Goal: Task Accomplishment & Management: Complete application form

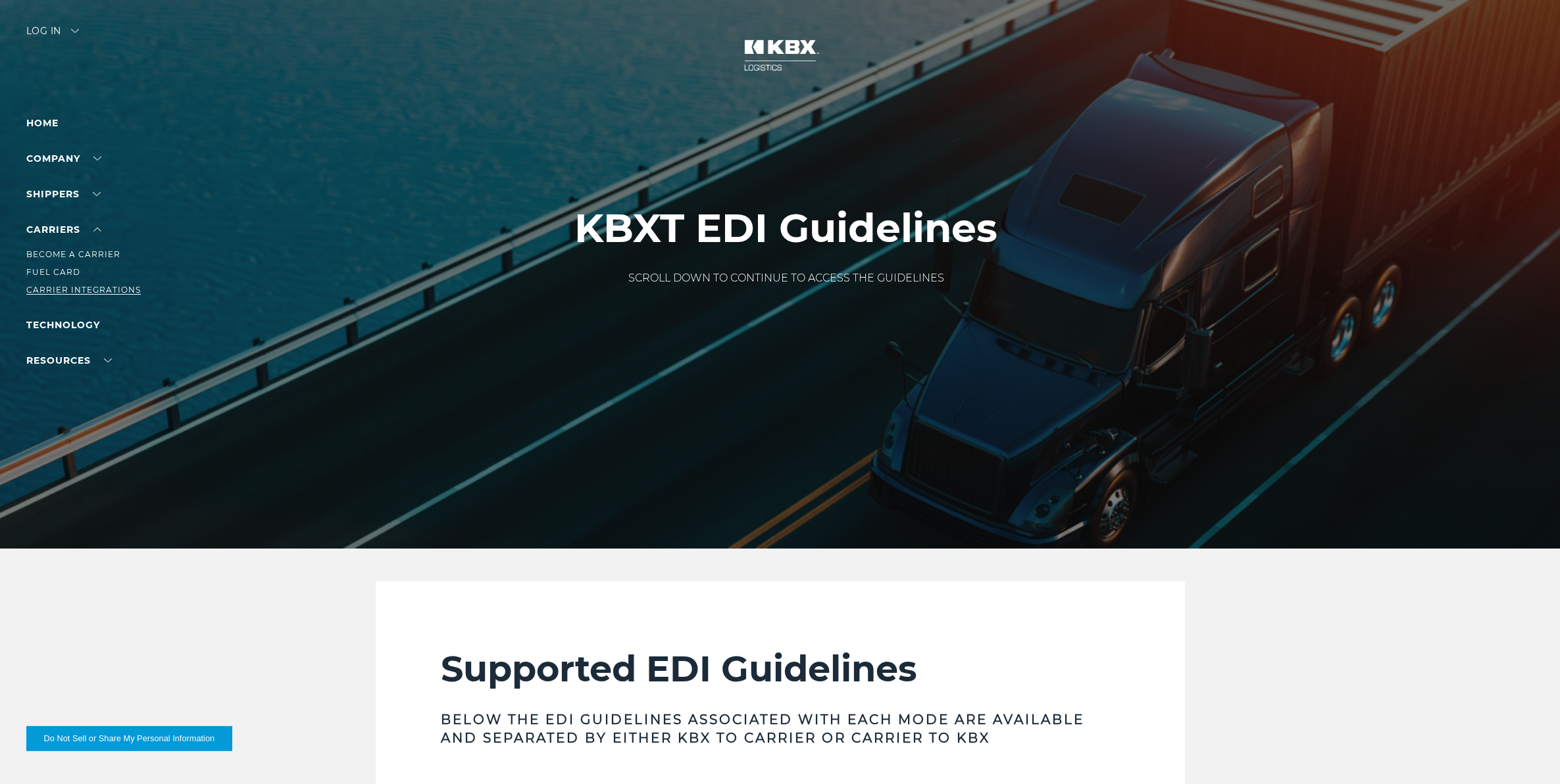
click at [80, 288] on link "Carrier Integrations" at bounding box center [83, 289] width 115 height 10
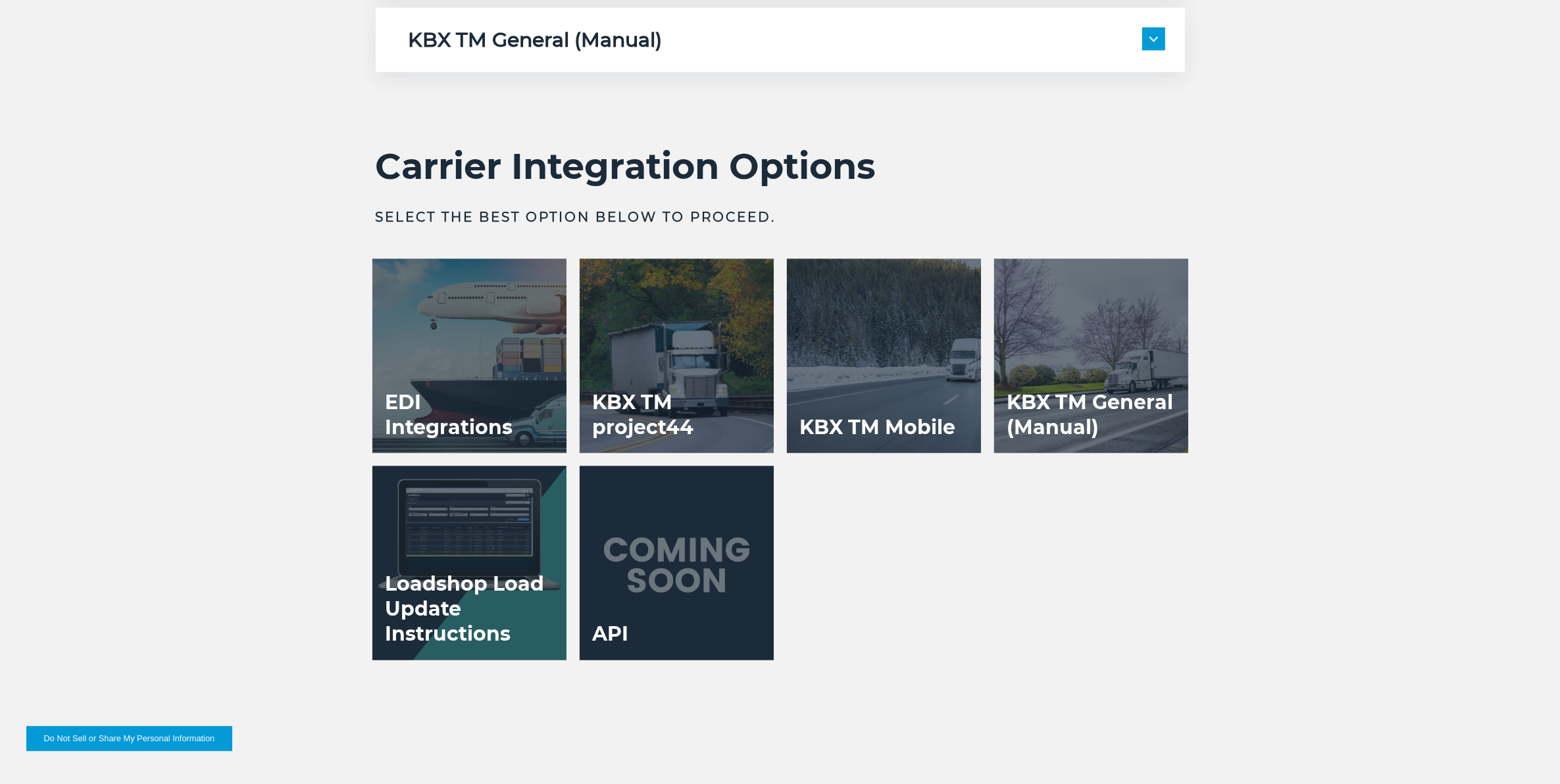
scroll to position [2632, 0]
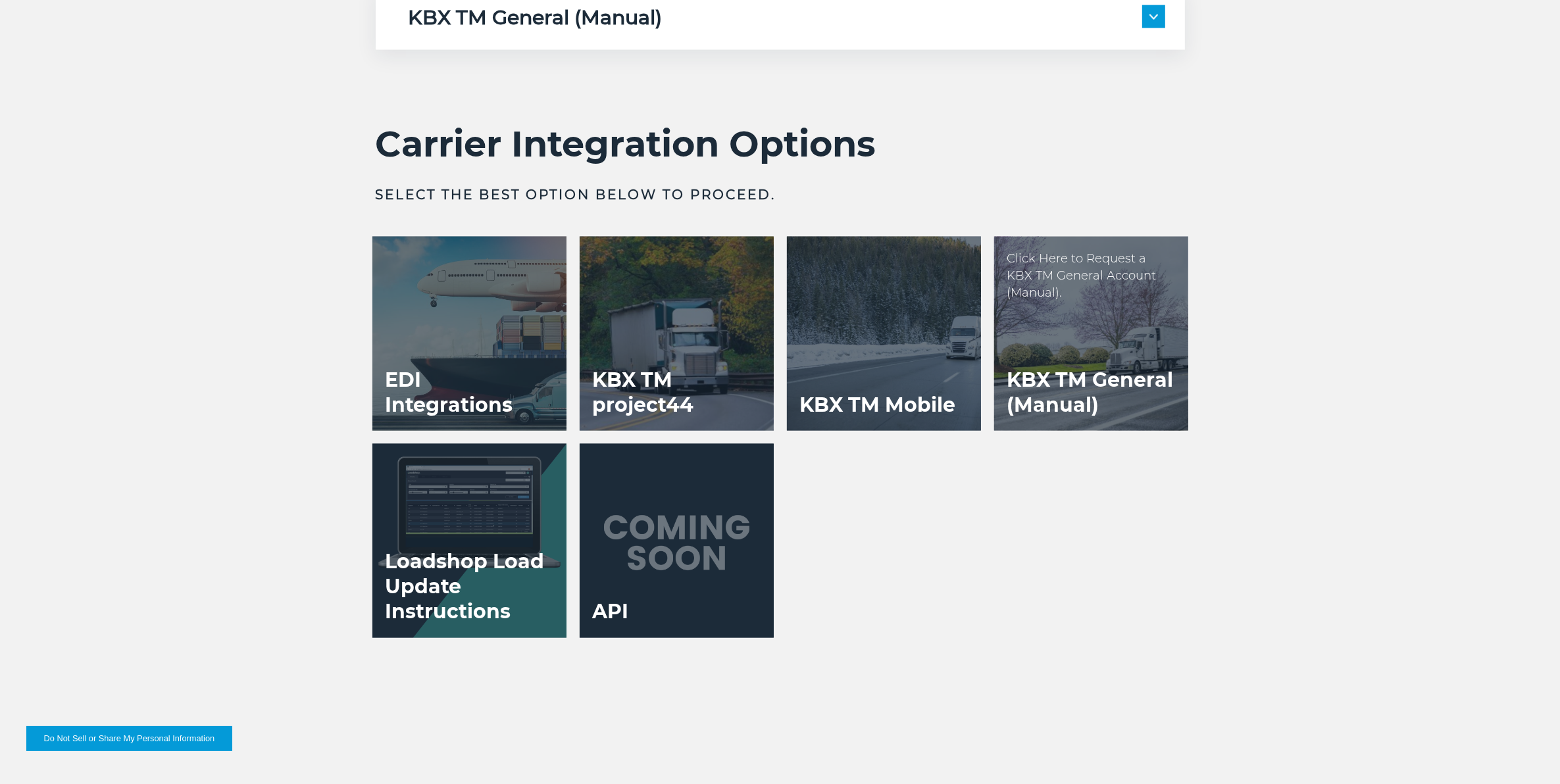
click at [1074, 325] on div at bounding box center [1091, 333] width 194 height 194
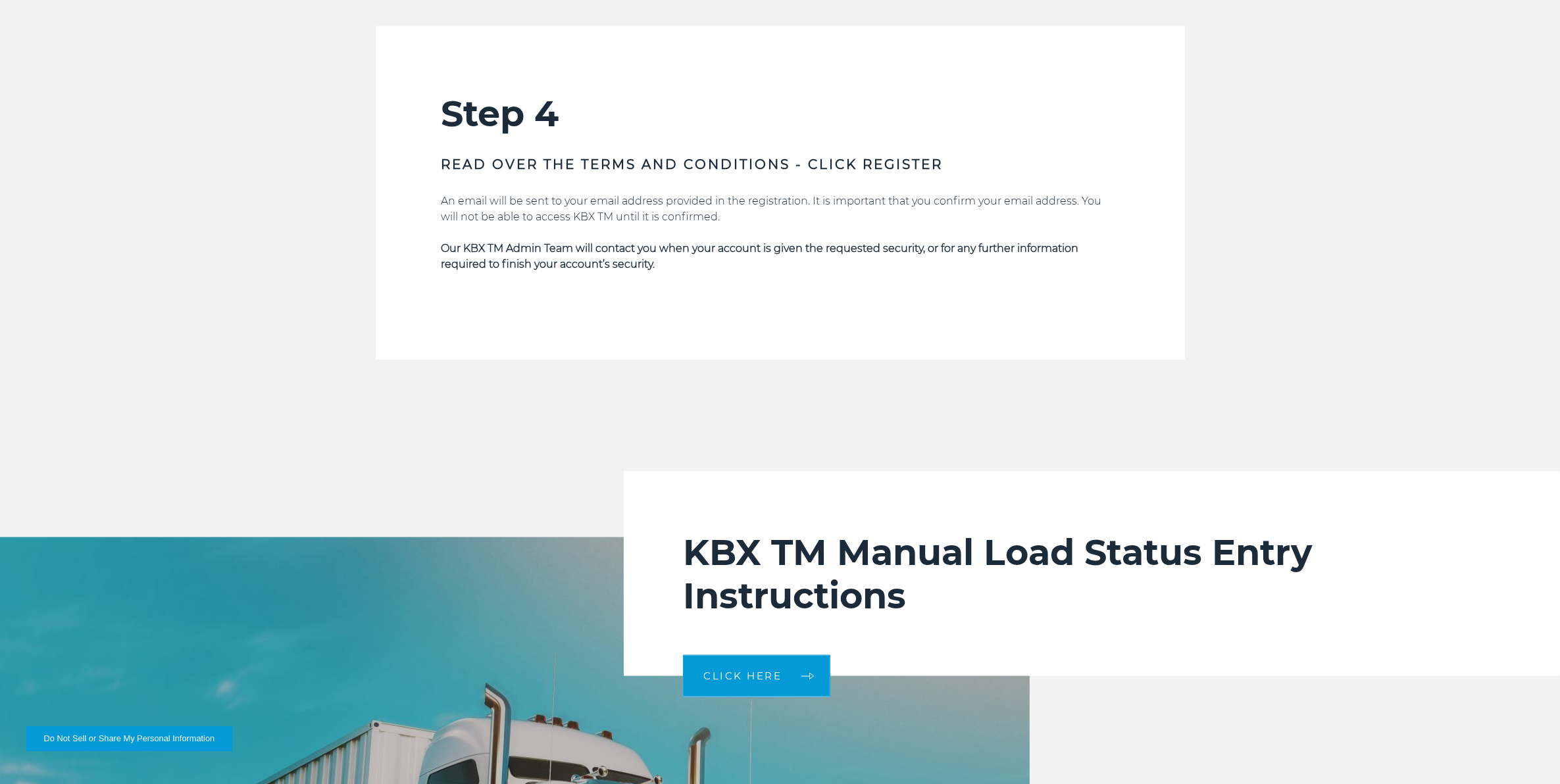
scroll to position [2385, 0]
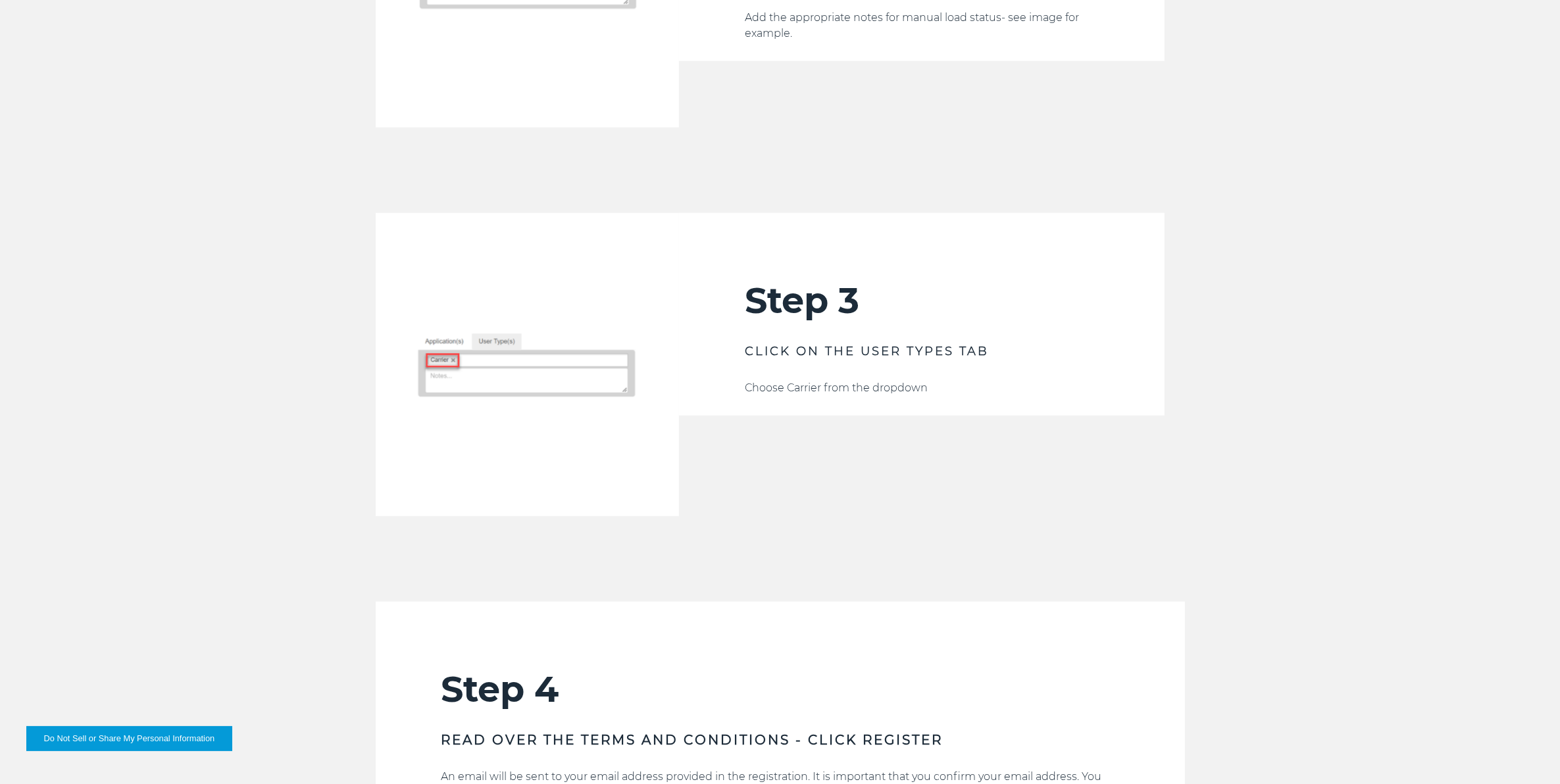
scroll to position [1398, 0]
